Goal: Complete application form

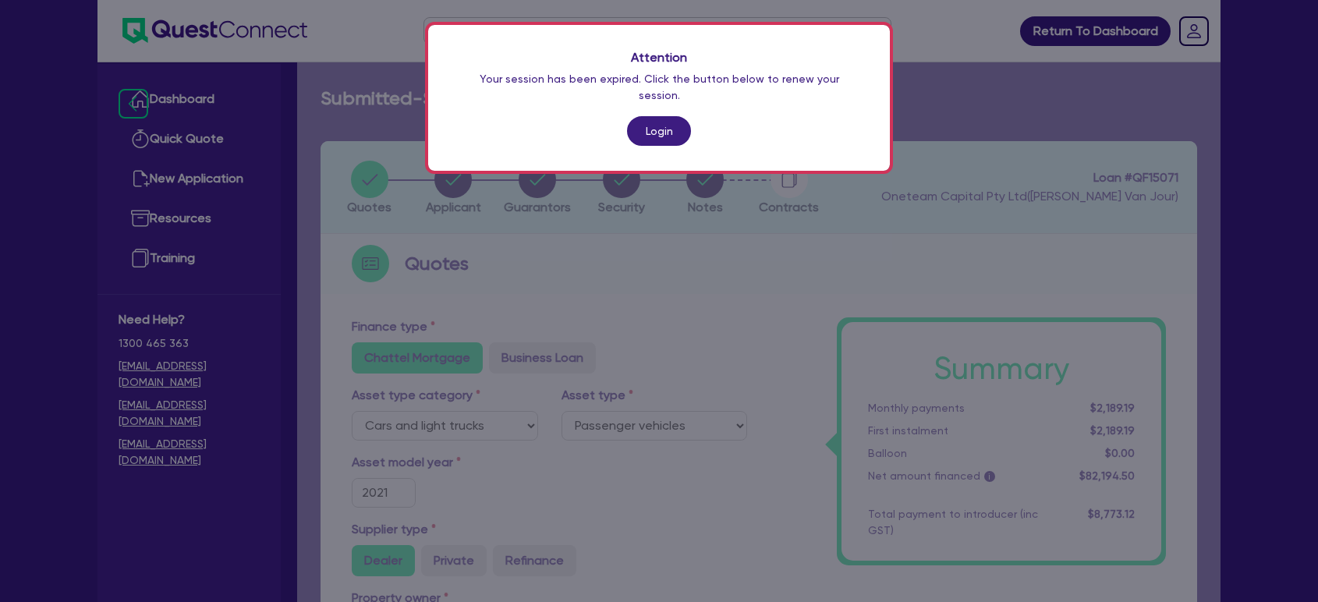
select select "CARS_AND_LIGHT_TRUCKS"
select select "PASSENGER_VEHICLES"
click at [679, 119] on link "Login" at bounding box center [659, 131] width 64 height 30
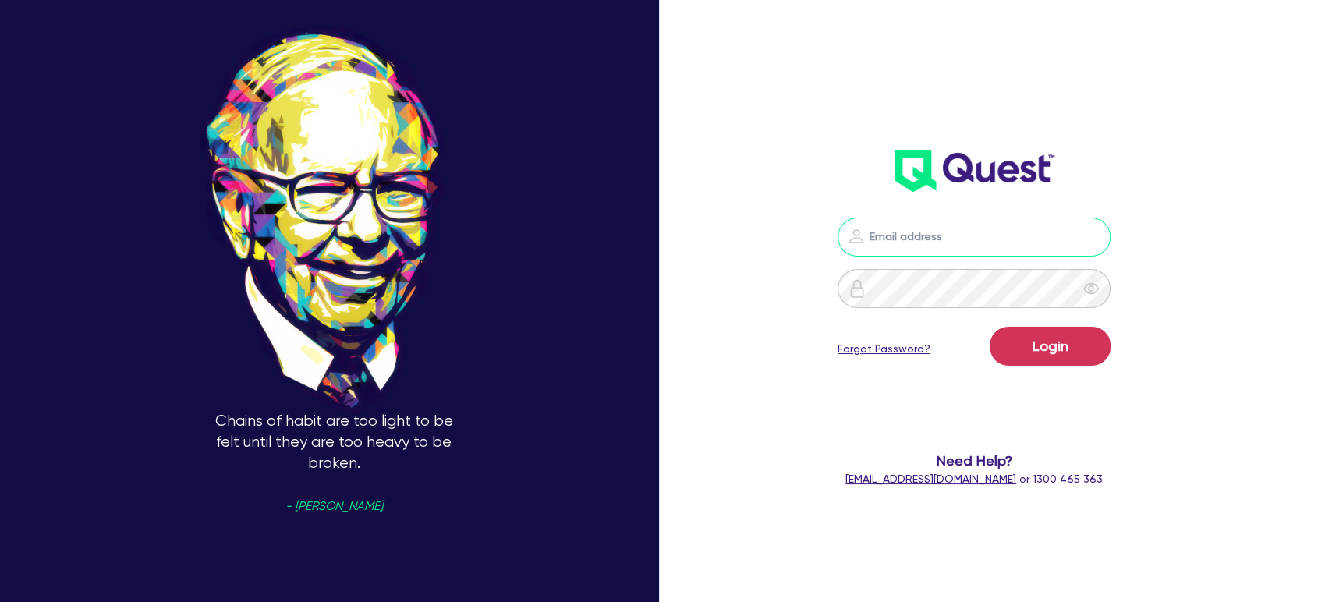
type input "[EMAIL_ADDRESS][PERSON_NAME][DOMAIN_NAME]"
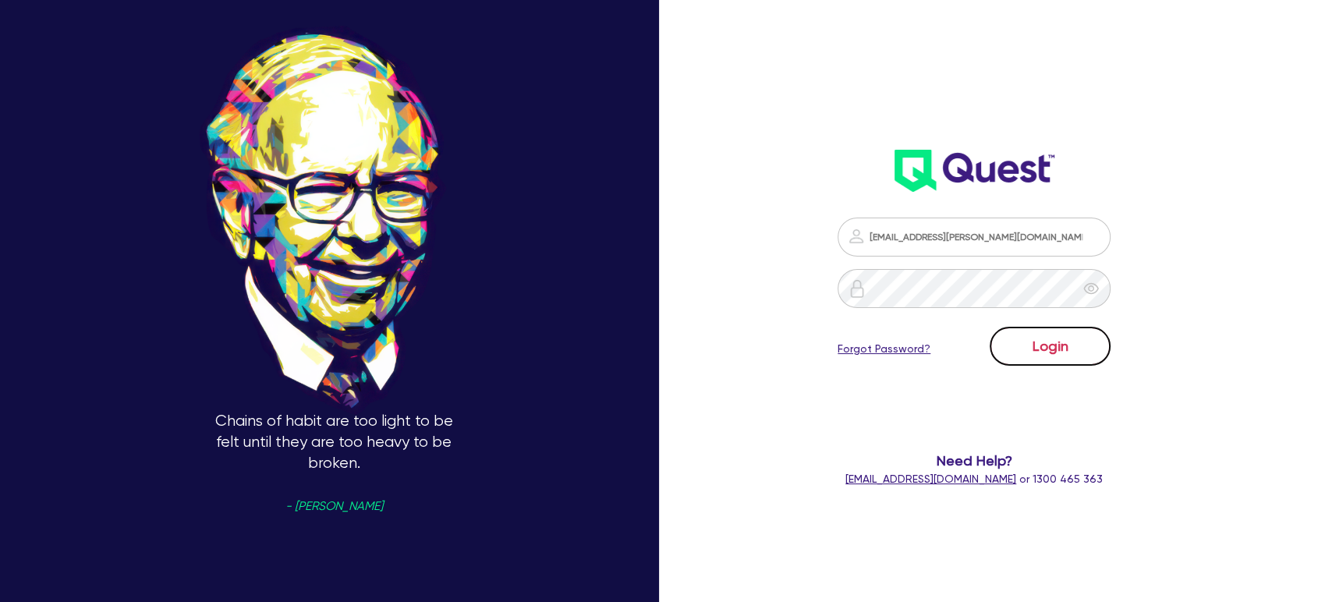
click at [1075, 364] on button "Login" at bounding box center [1050, 346] width 121 height 39
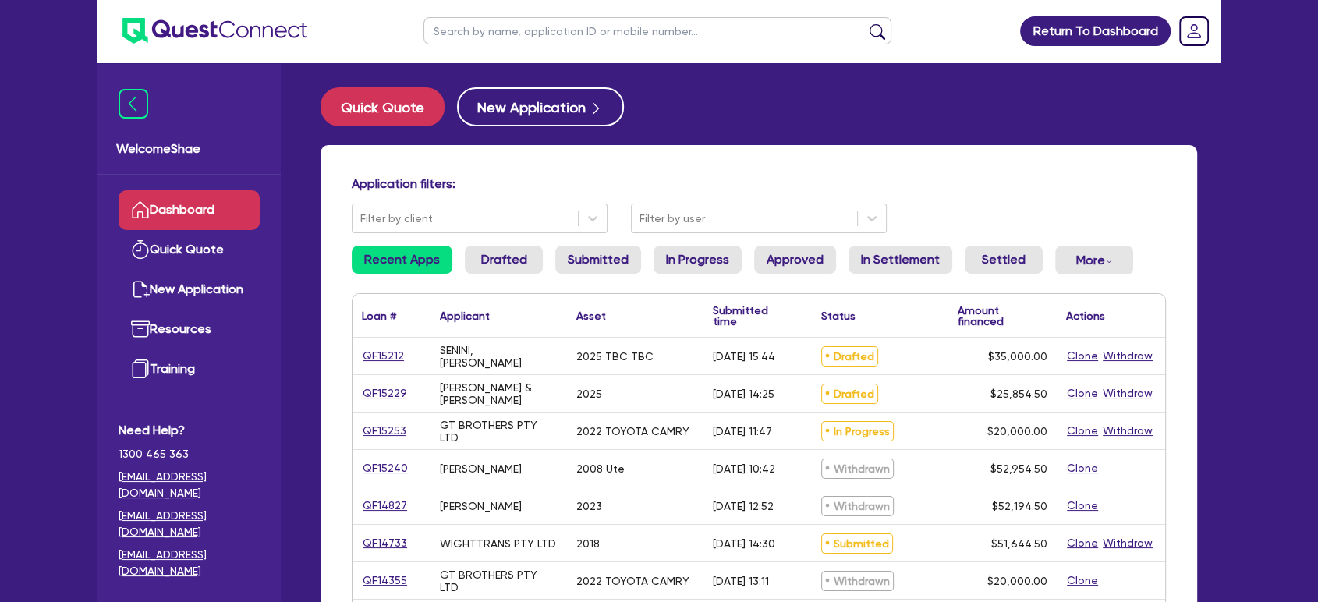
click at [497, 29] on input "text" at bounding box center [657, 30] width 468 height 27
type input "[PERSON_NAME]"
click at [865, 23] on button "submit" at bounding box center [877, 34] width 25 height 22
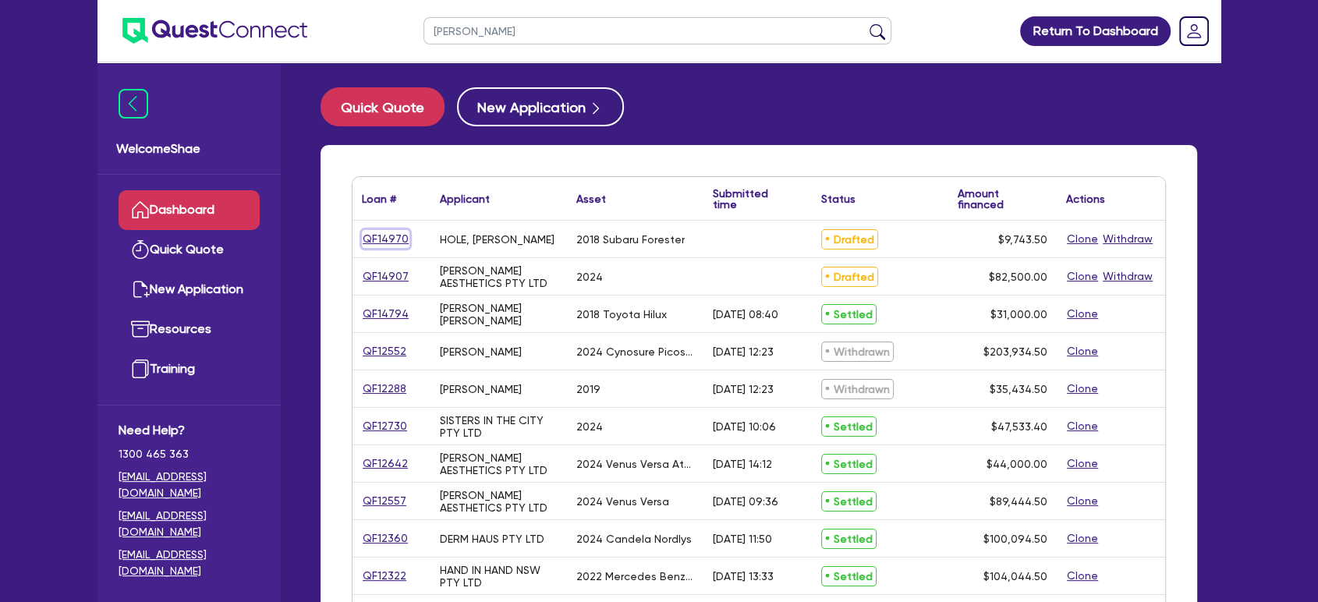
click at [384, 230] on link "QF14970" at bounding box center [386, 239] width 48 height 18
select select "CARS_AND_LIGHT_TRUCKS"
select select "PASSENGER_VEHICLES"
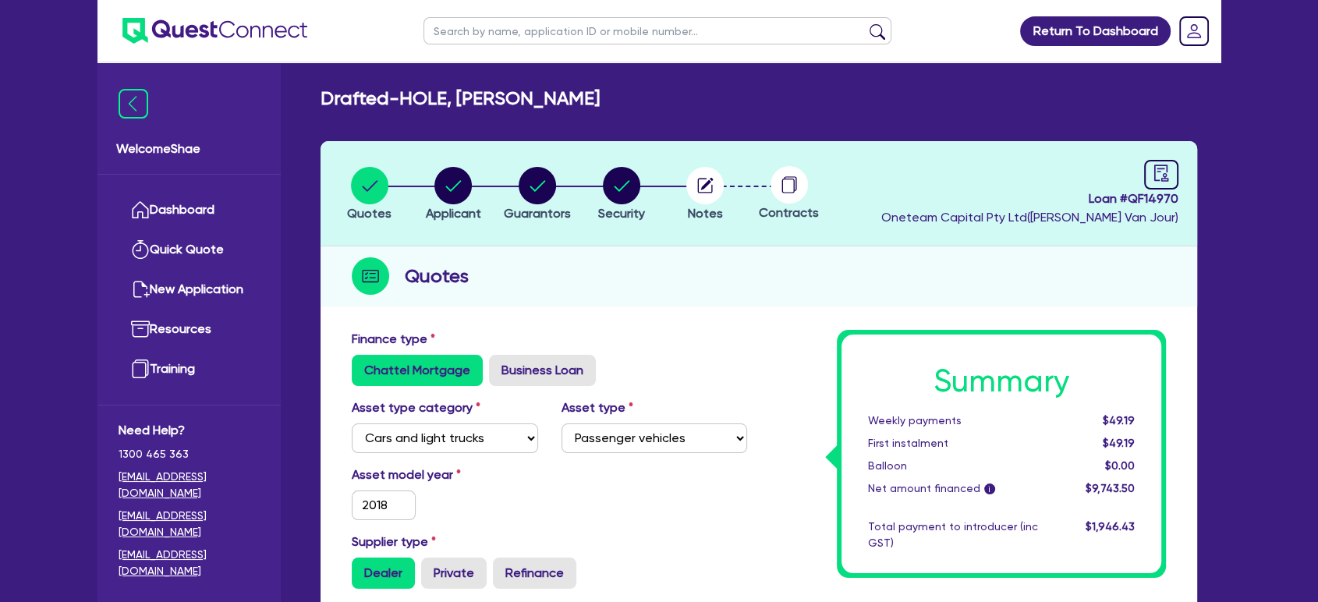
click at [796, 188] on circle at bounding box center [788, 184] width 37 height 37
click at [724, 192] on icon "button" at bounding box center [704, 185] width 37 height 37
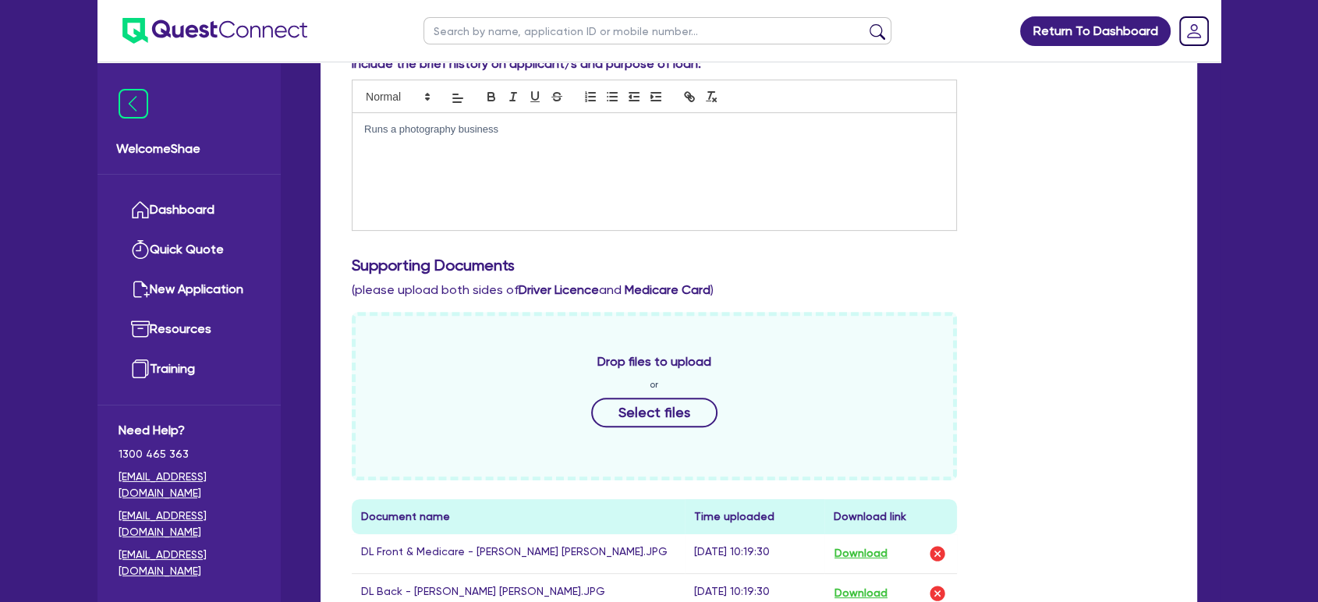
scroll to position [433, 0]
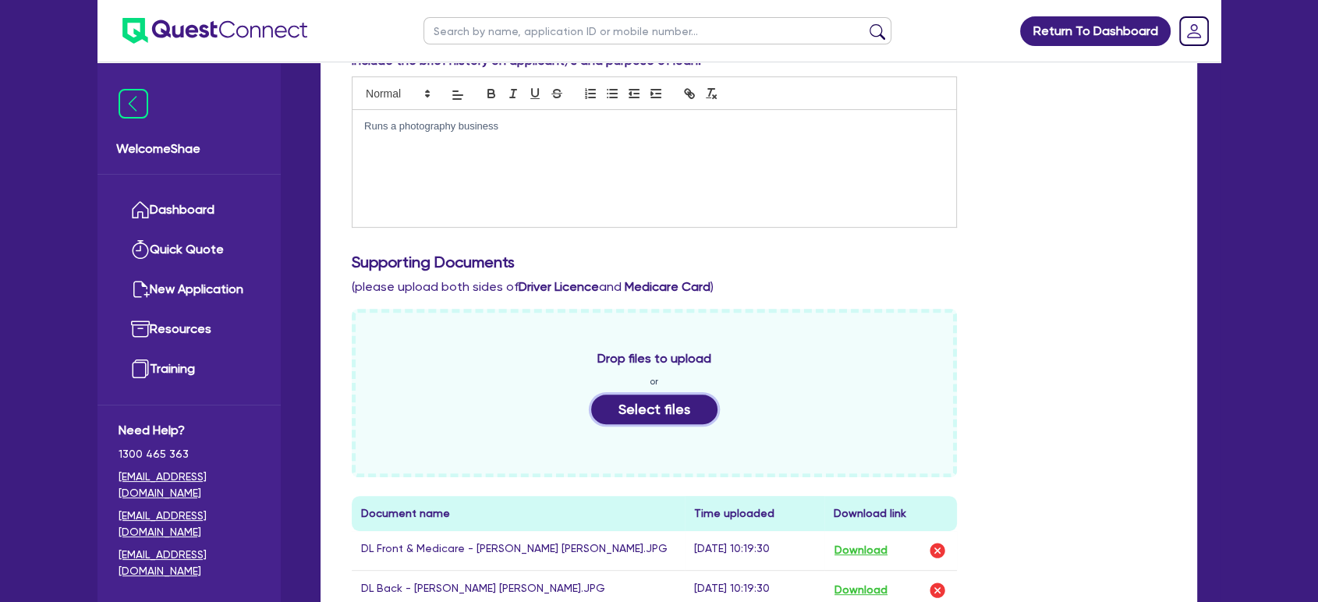
click at [646, 405] on button "Select files" at bounding box center [654, 410] width 126 height 30
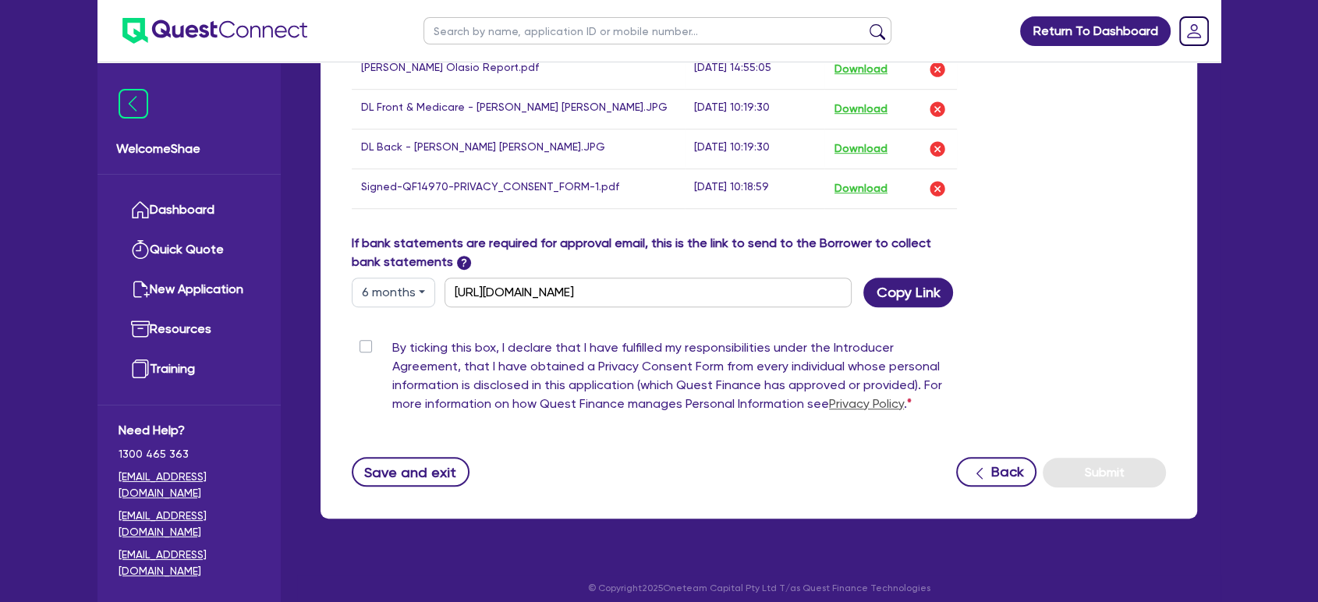
scroll to position [923, 0]
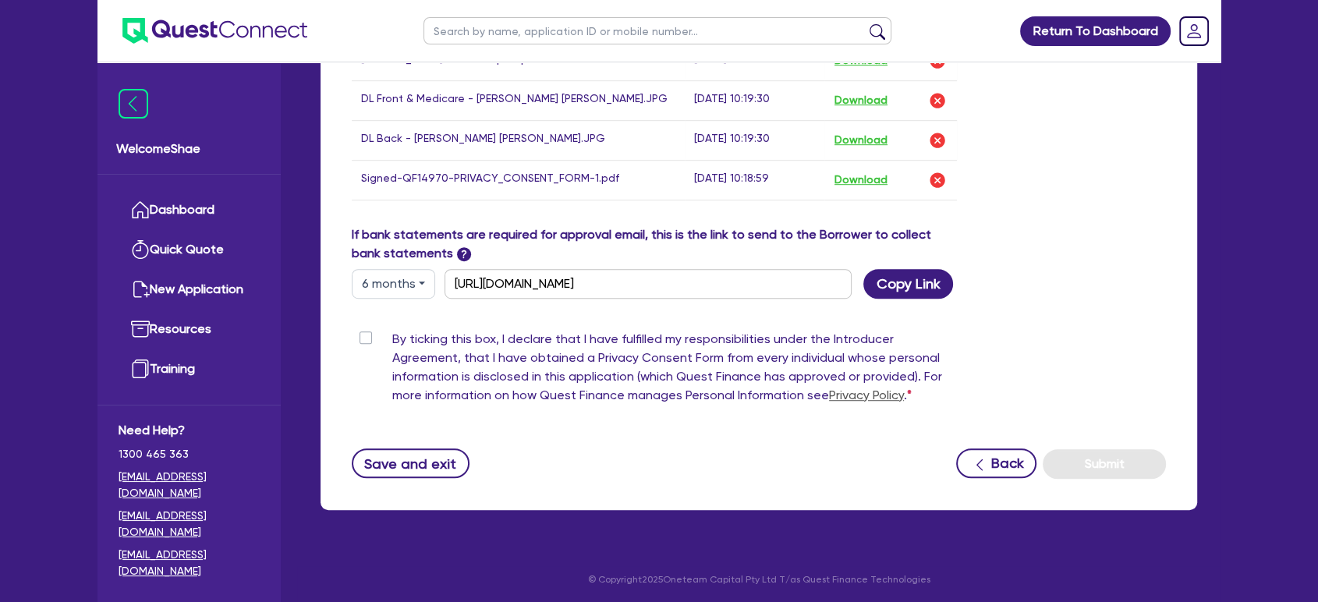
click at [392, 330] on label "By ticking this box, I declare that I have fulfilled my responsibilities under …" at bounding box center [674, 370] width 565 height 81
click at [362, 330] on input "By ticking this box, I declare that I have fulfilled my responsibilities under …" at bounding box center [358, 337] width 12 height 15
checkbox input "true"
click at [1097, 462] on button "Submit" at bounding box center [1104, 464] width 123 height 30
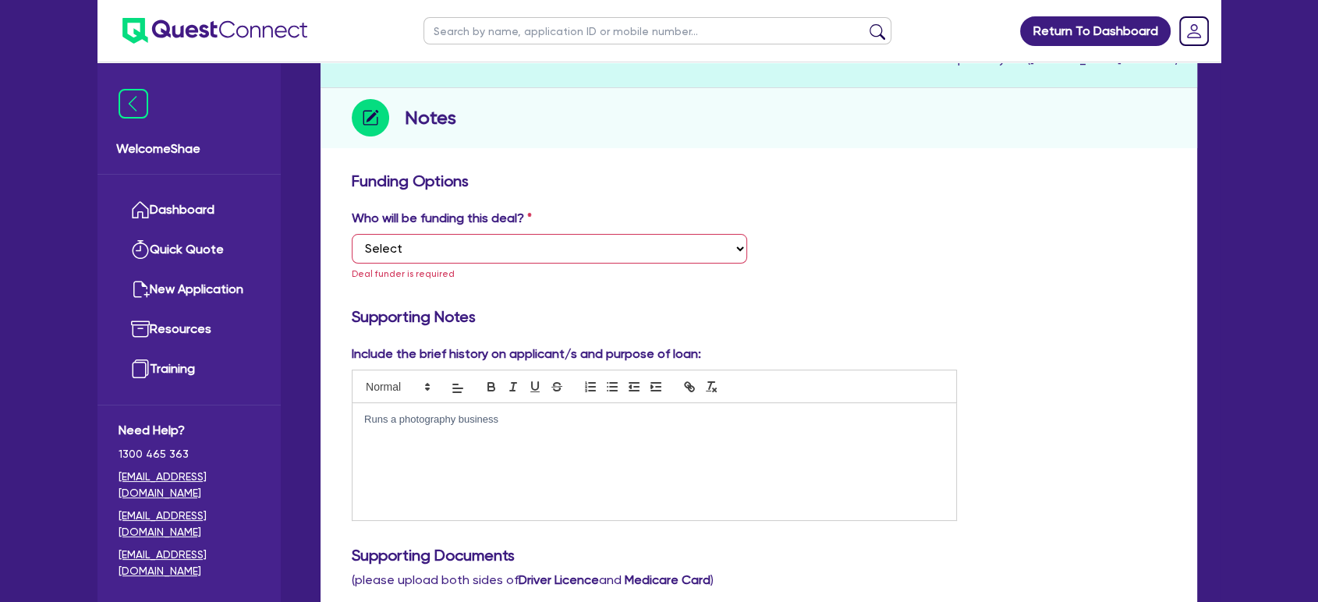
scroll to position [0, 0]
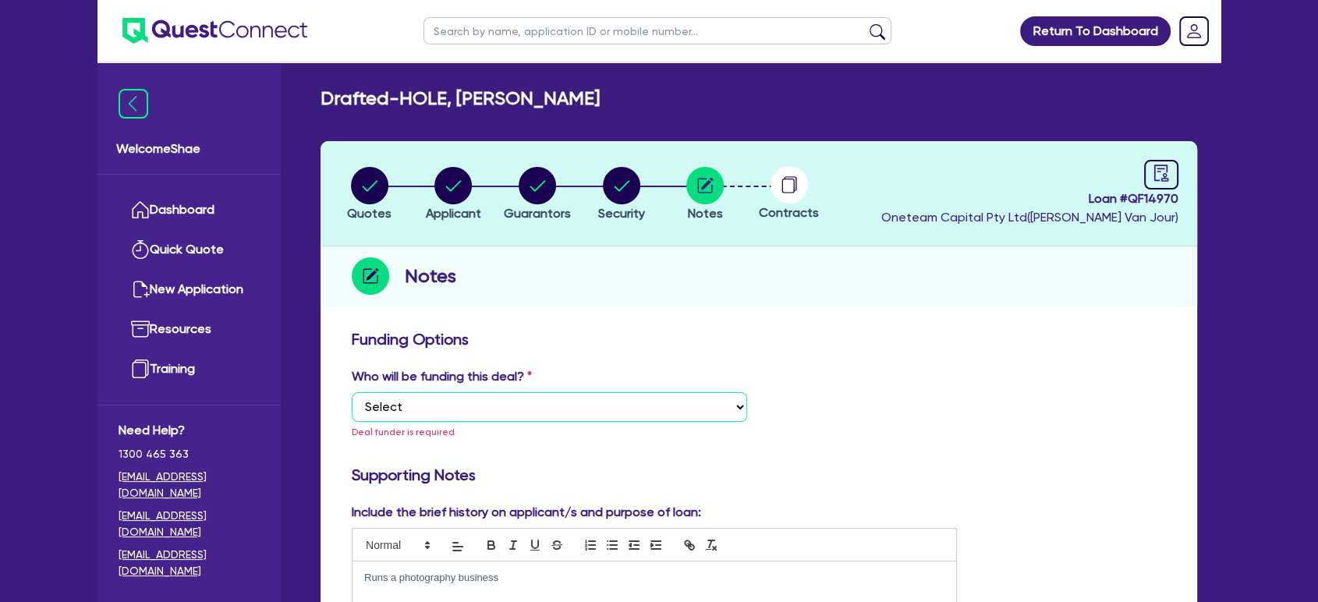
click at [521, 401] on select "Select I want Quest to fund 100% I will fund 100% I will co-fund with Quest Oth…" at bounding box center [549, 407] width 395 height 30
select select "Other"
click at [352, 392] on select "Select I want Quest to fund 100% I will fund 100% I will co-fund with Quest Oth…" at bounding box center [549, 407] width 395 height 30
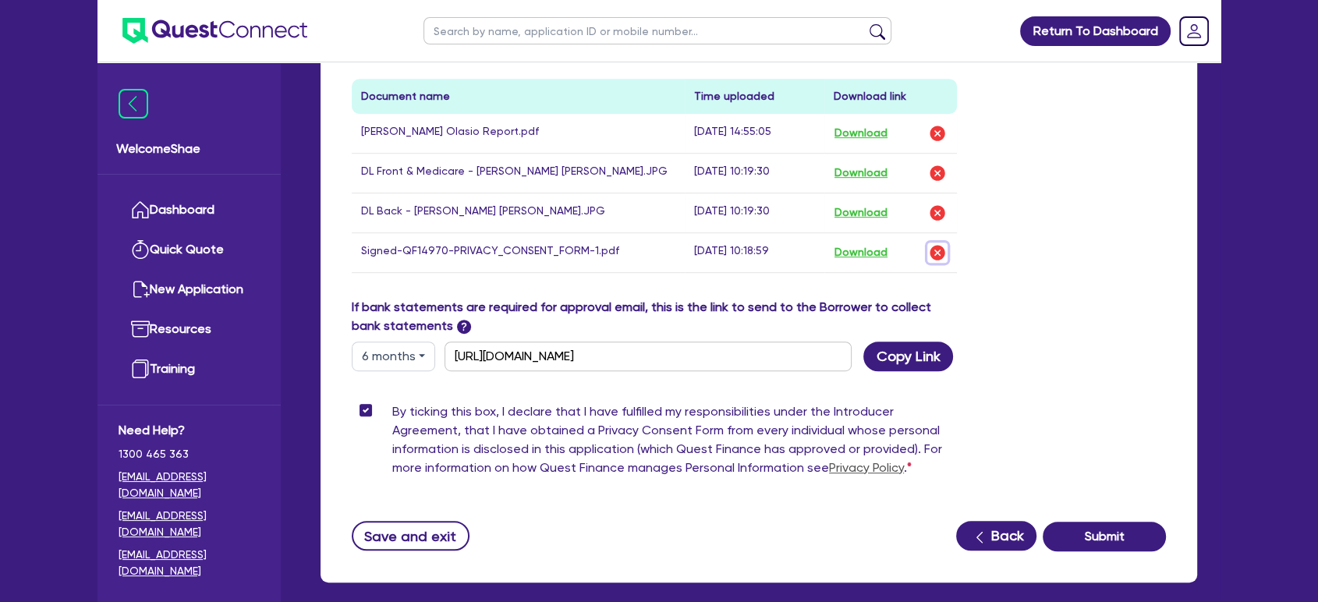
scroll to position [923, 0]
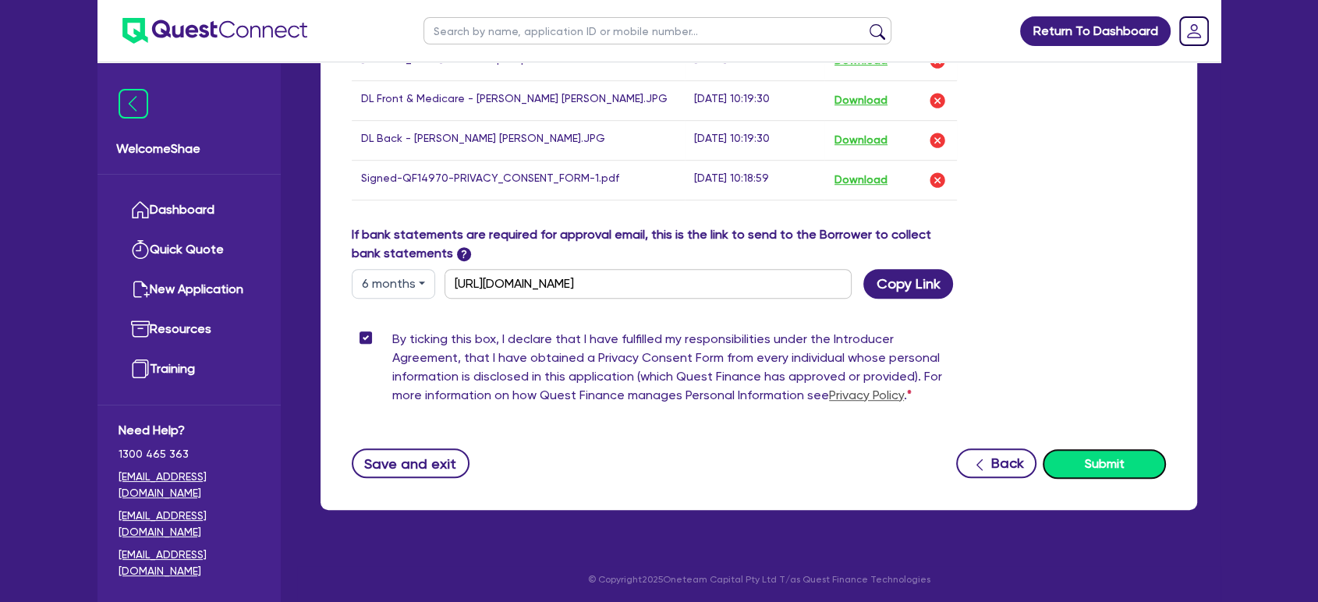
click at [1093, 460] on button "Submit" at bounding box center [1104, 464] width 123 height 30
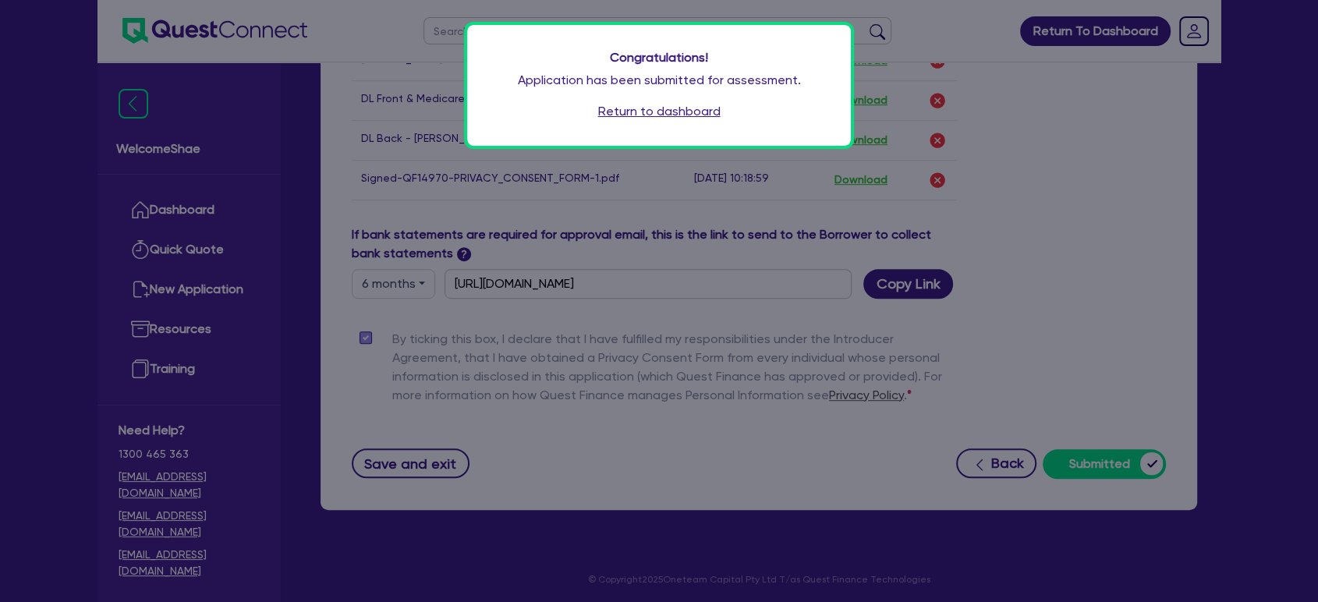
click at [707, 119] on link "Return to dashboard" at bounding box center [659, 111] width 122 height 19
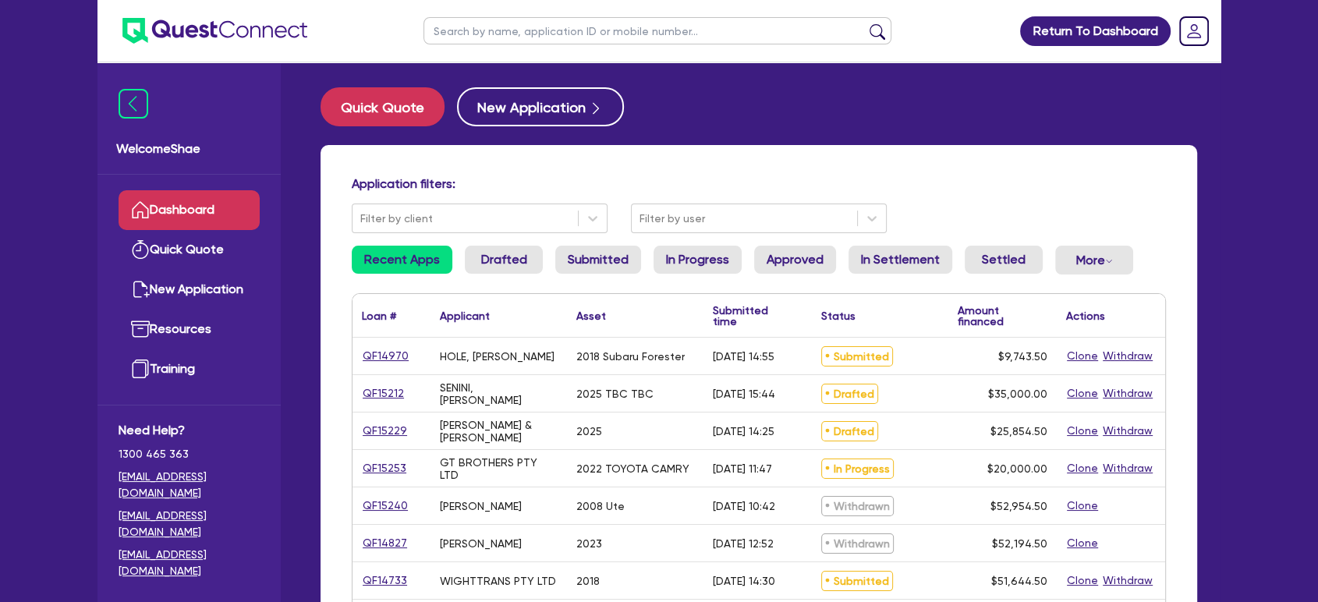
click at [384, 355] on link "QF14970" at bounding box center [386, 356] width 48 height 18
select select "CARS_AND_LIGHT_TRUCKS"
select select "PASSENGER_VEHICLES"
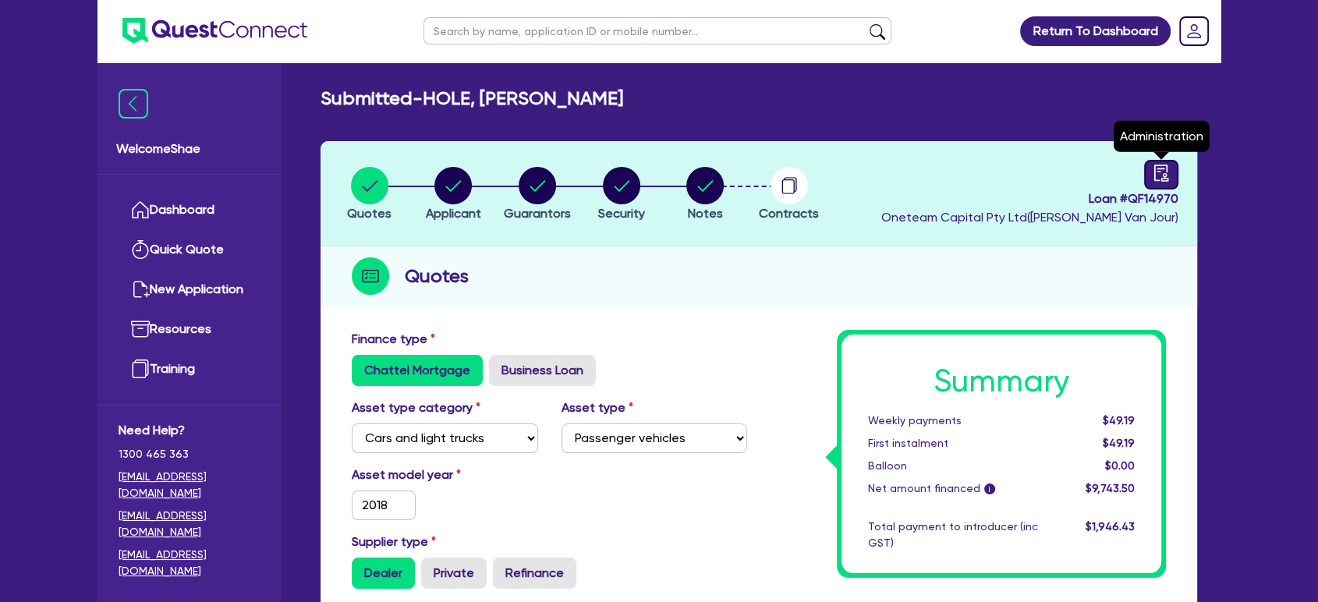
click at [1158, 172] on icon "audit" at bounding box center [1161, 173] width 14 height 16
select select "SUBMITTED_NEW"
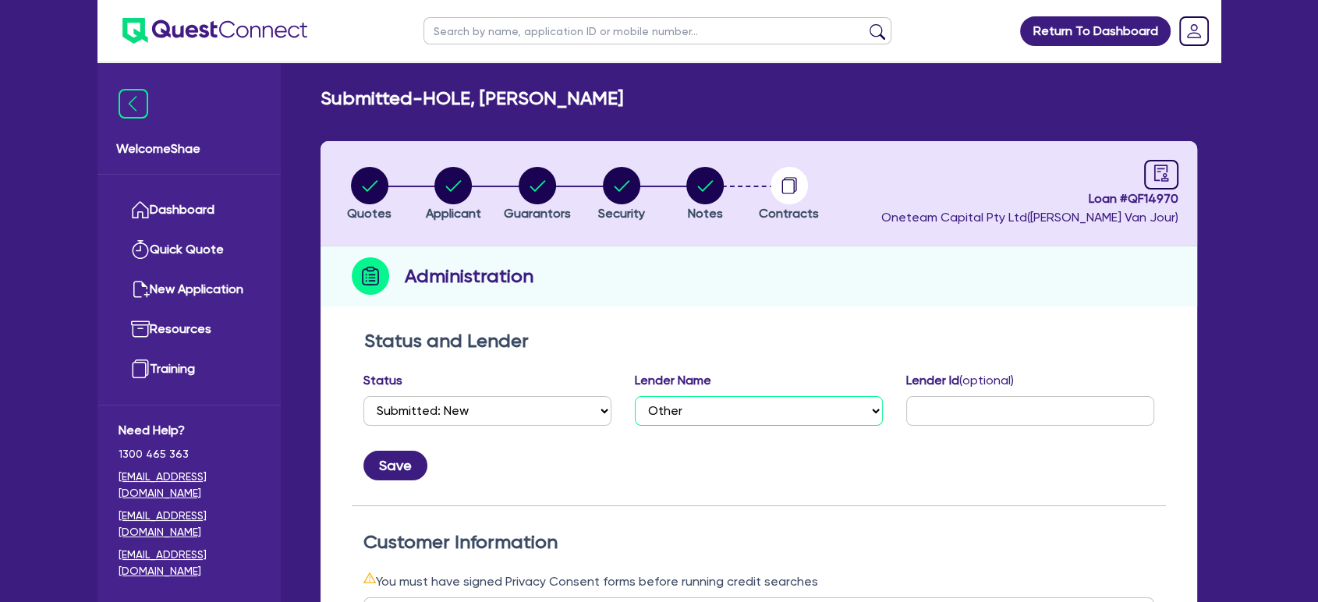
click at [698, 410] on select "Select AAMF AFS Alex Bank Angle Finance Azora Banjo BigStone BOQ Finance Brande…" at bounding box center [759, 411] width 248 height 30
select select "Plenti"
click at [635, 396] on select "Select AAMF AFS Alex Bank Angle Finance Azora Banjo BigStone BOQ Finance Brande…" at bounding box center [759, 411] width 248 height 30
click at [957, 410] on input "text" at bounding box center [1030, 411] width 248 height 30
paste input "NH06447415"
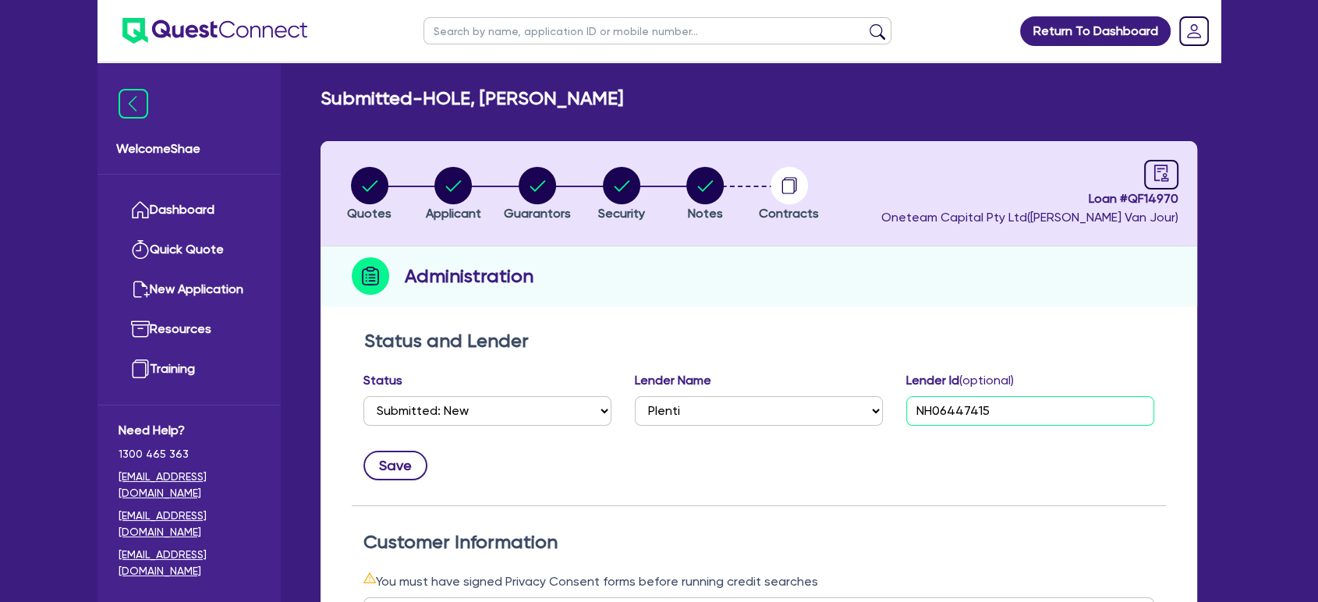
type input "NH06447415"
click at [392, 457] on button "Save" at bounding box center [395, 466] width 64 height 30
